Goal: Information Seeking & Learning: Learn about a topic

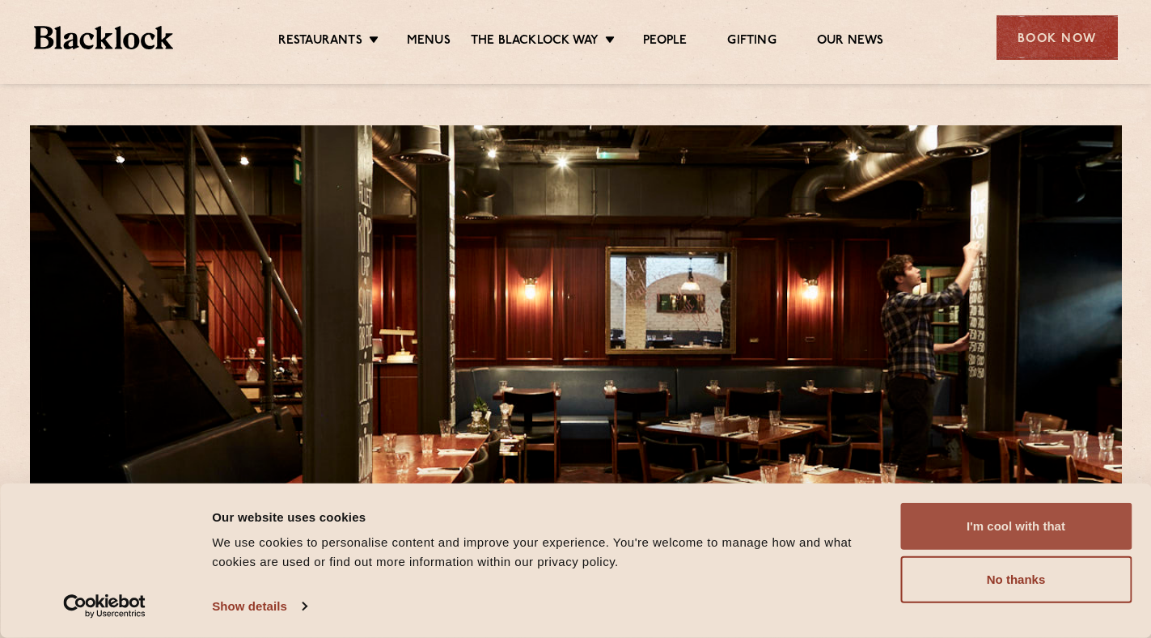
click at [1052, 541] on button "I'm cool with that" at bounding box center [1015, 526] width 231 height 47
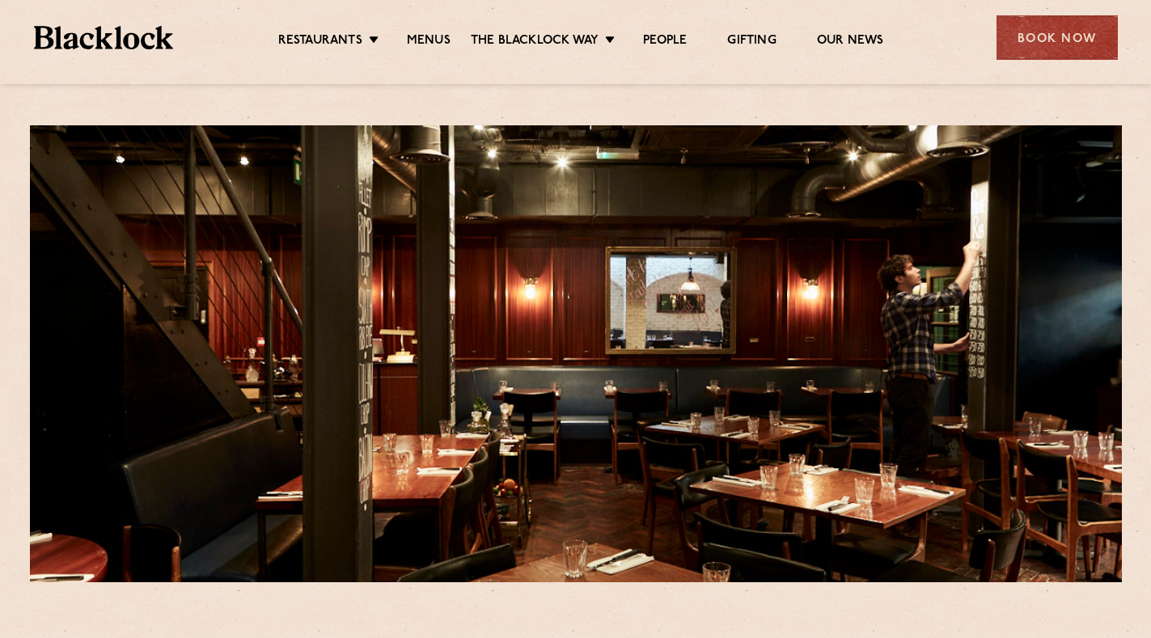
click at [454, 36] on li "Menus" at bounding box center [429, 42] width 84 height 18
click at [446, 38] on link "Menus" at bounding box center [429, 42] width 44 height 18
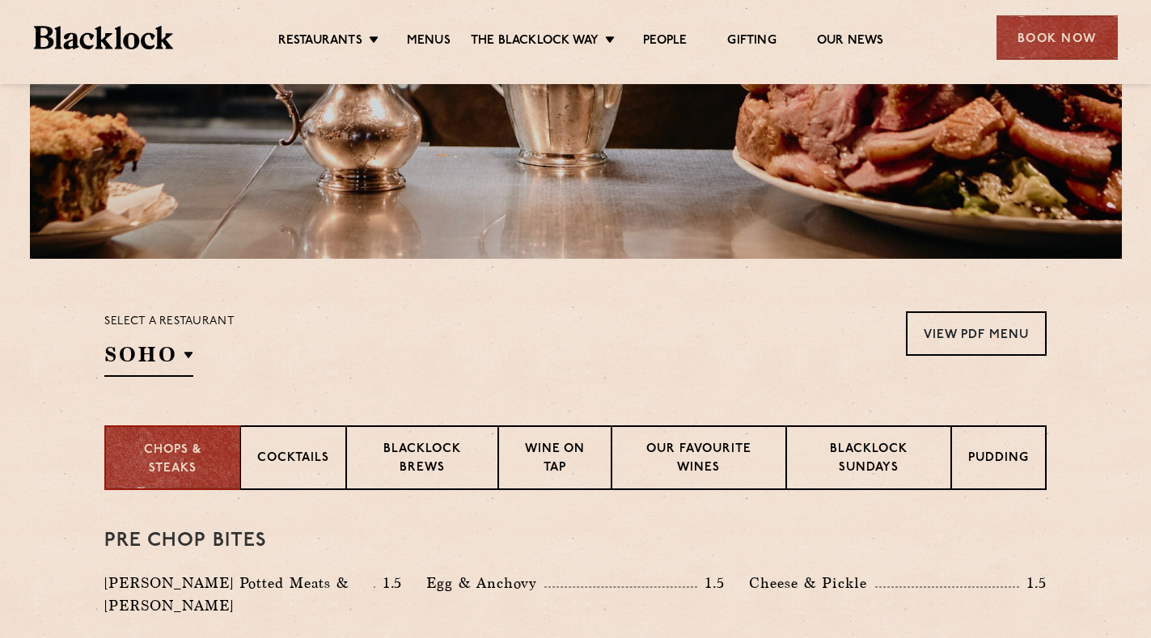
scroll to position [404, 0]
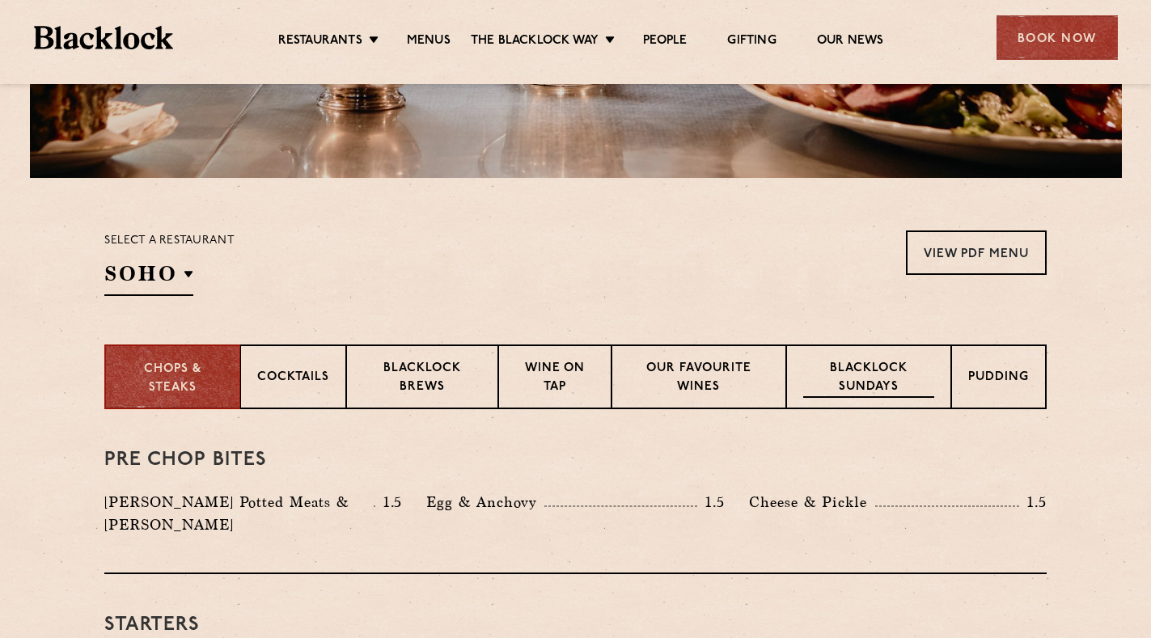
click at [921, 376] on p "Blacklock Sundays" at bounding box center [868, 379] width 131 height 38
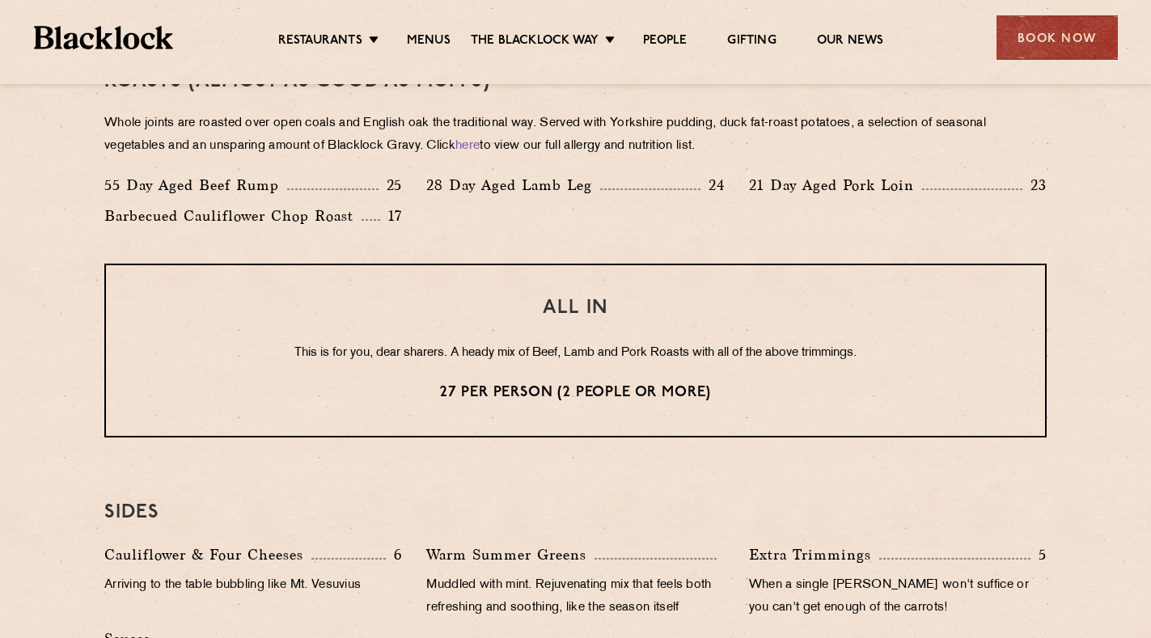
scroll to position [1133, 0]
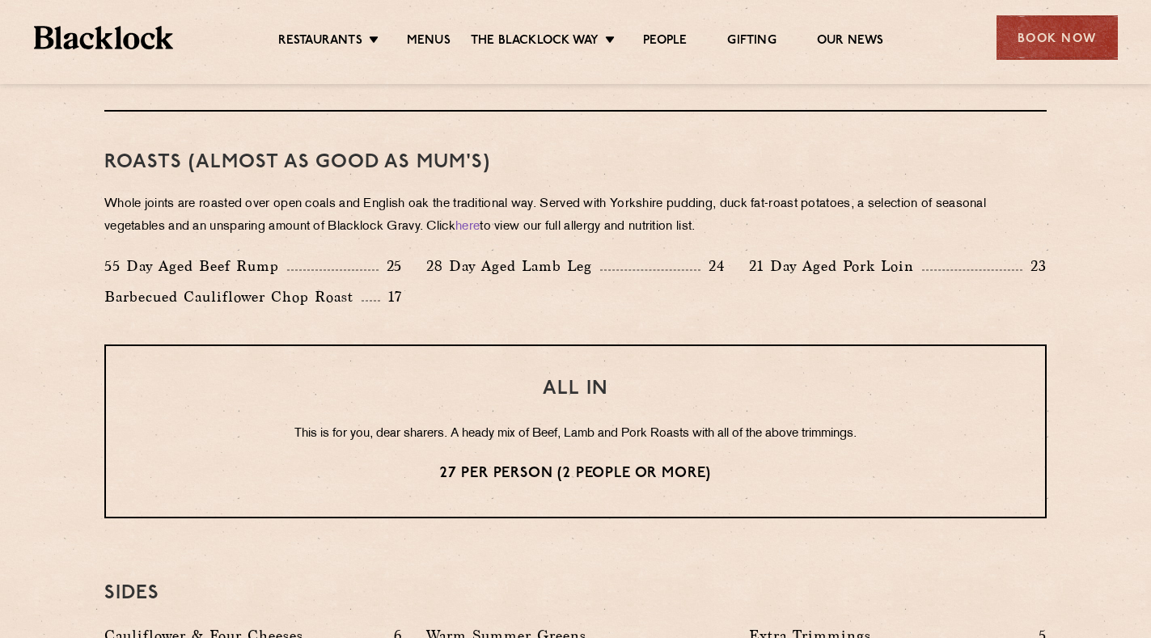
drag, startPoint x: 607, startPoint y: 332, endPoint x: 680, endPoint y: 250, distance: 110.0
click at [680, 250] on div "Roasts (Almost as good as Mum's) Whole joints are roasted over open coals and E…" at bounding box center [575, 228] width 942 height 233
